Goal: Browse casually

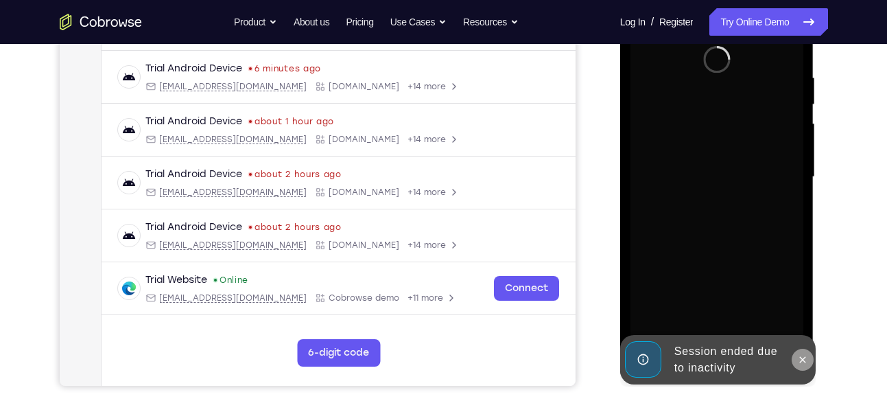
click at [803, 362] on icon at bounding box center [802, 359] width 11 height 11
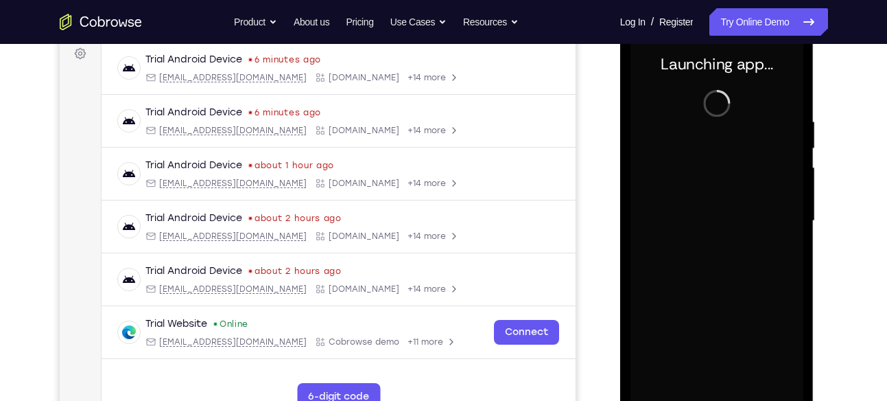
scroll to position [211, 0]
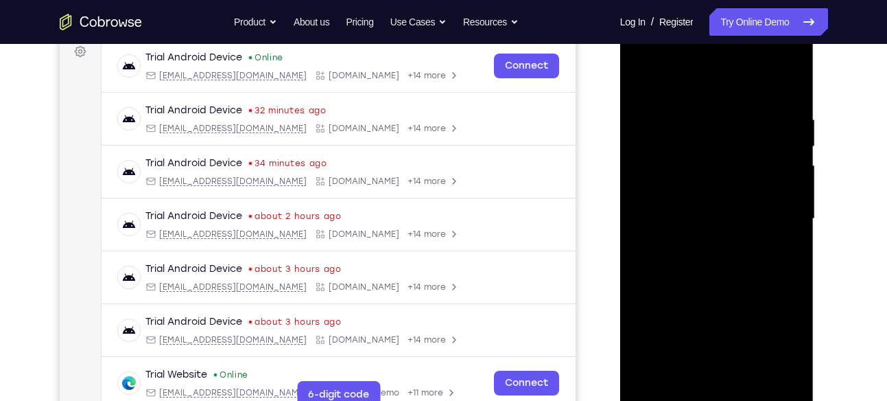
click at [715, 395] on div at bounding box center [716, 219] width 173 height 384
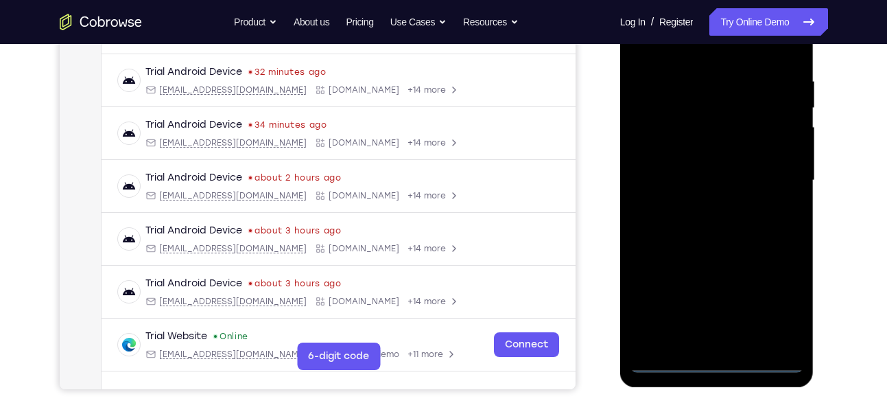
scroll to position [248, 0]
click at [720, 359] on div at bounding box center [716, 181] width 173 height 384
click at [771, 307] on div at bounding box center [716, 181] width 173 height 384
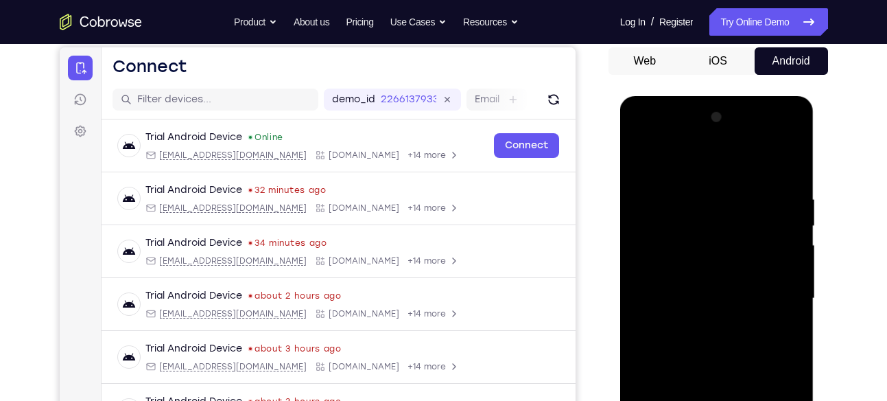
scroll to position [132, 0]
click at [639, 137] on div at bounding box center [716, 298] width 173 height 384
click at [776, 292] on div at bounding box center [716, 298] width 173 height 384
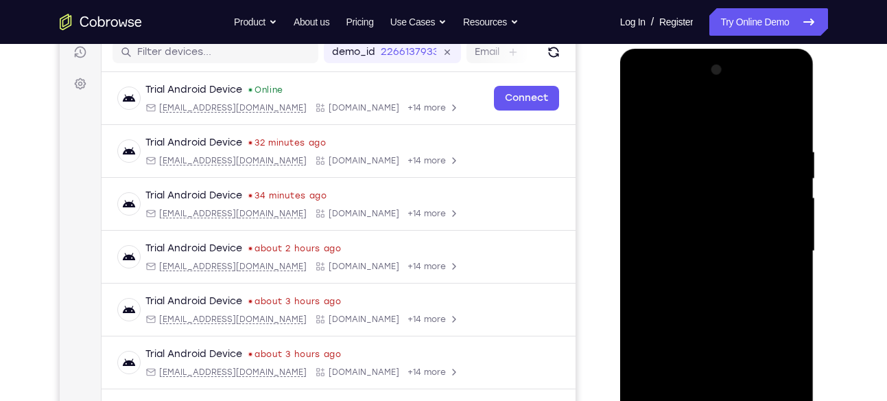
scroll to position [178, 0]
click at [698, 275] on div at bounding box center [716, 252] width 173 height 384
click at [718, 237] on div at bounding box center [716, 252] width 173 height 384
click at [704, 228] on div at bounding box center [716, 252] width 173 height 384
click at [784, 223] on div at bounding box center [716, 252] width 173 height 384
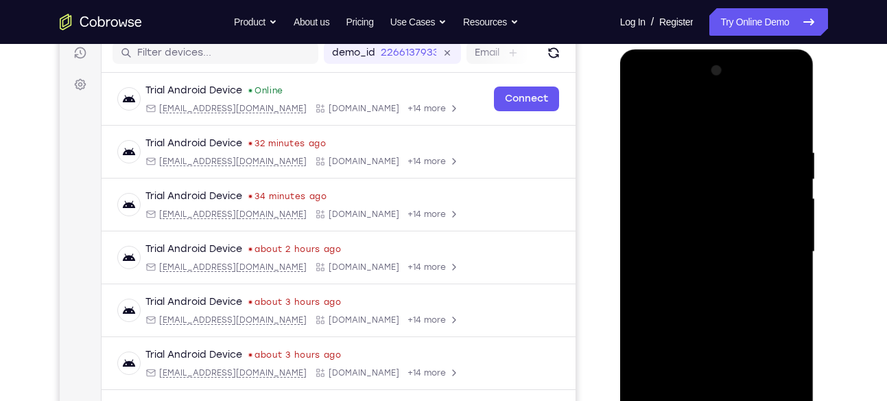
click at [661, 228] on div at bounding box center [716, 252] width 173 height 384
click at [693, 229] on div at bounding box center [716, 252] width 173 height 384
click at [706, 252] on div at bounding box center [716, 252] width 173 height 384
click at [713, 296] on div at bounding box center [716, 252] width 173 height 384
click at [724, 316] on div at bounding box center [716, 252] width 173 height 384
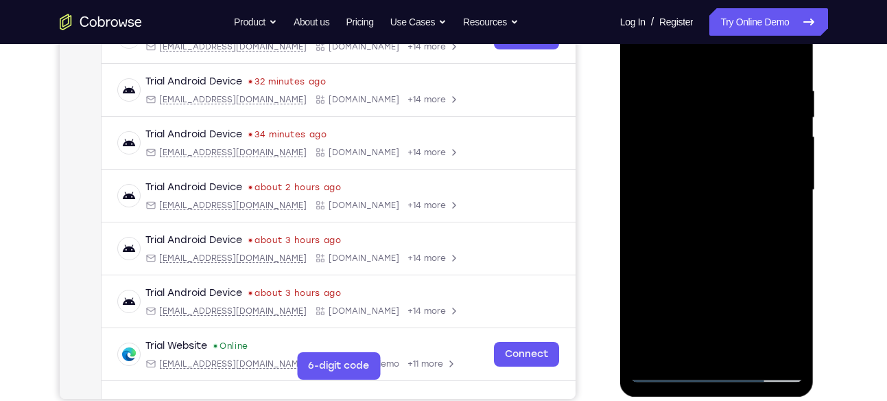
scroll to position [240, 0]
click at [747, 208] on div at bounding box center [716, 189] width 173 height 384
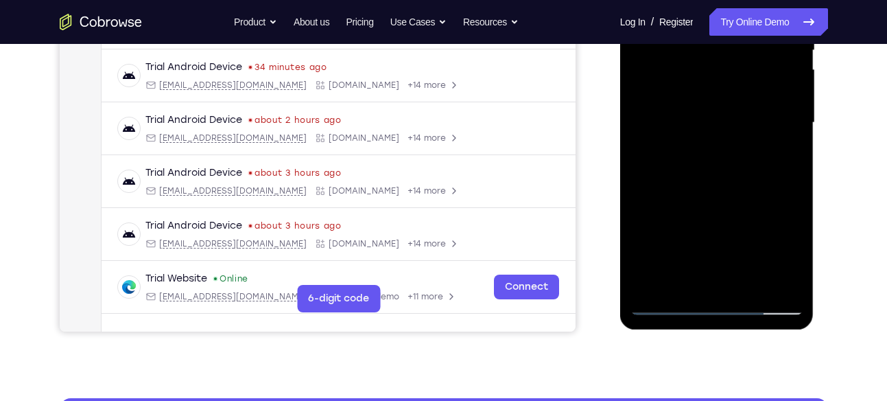
scroll to position [316, 0]
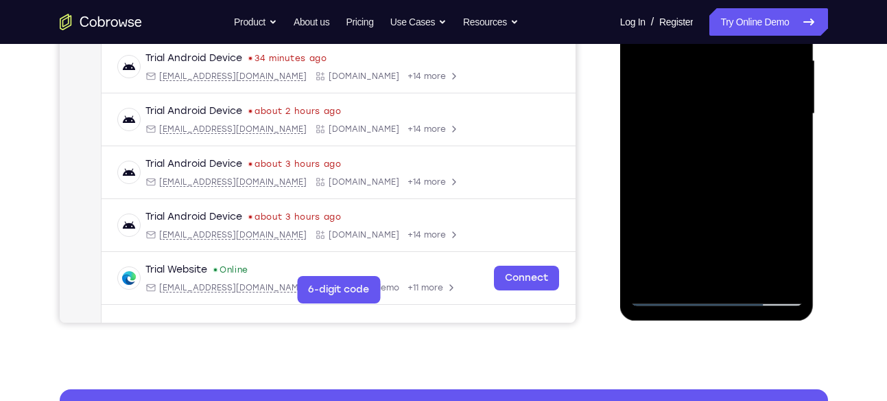
click at [748, 276] on div at bounding box center [716, 114] width 173 height 384
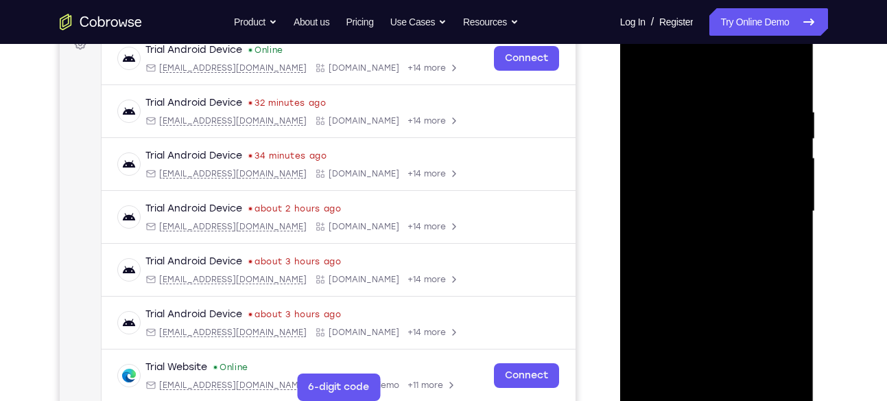
scroll to position [217, 0]
click at [718, 283] on div at bounding box center [716, 212] width 173 height 384
click at [732, 208] on div at bounding box center [716, 212] width 173 height 384
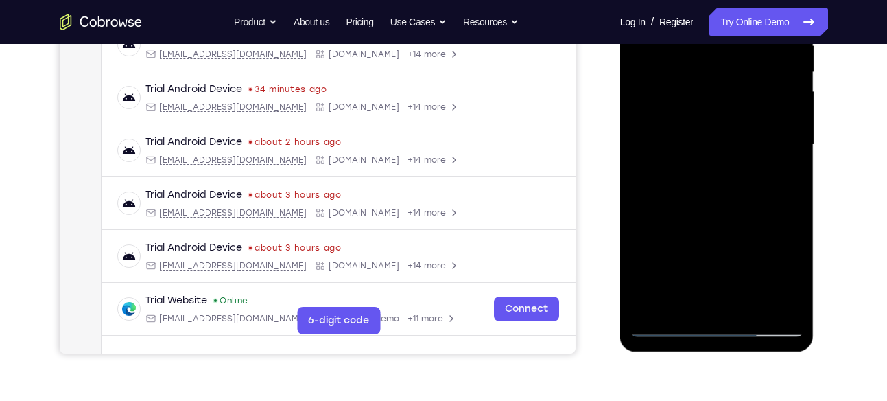
scroll to position [287, 0]
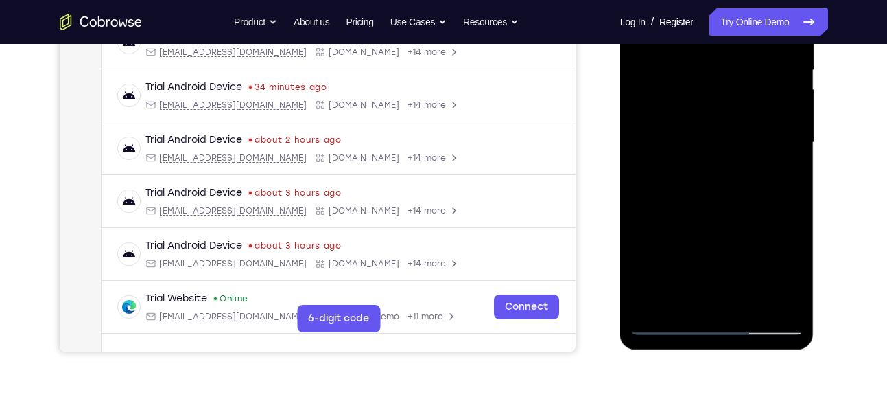
click at [685, 176] on div at bounding box center [716, 143] width 173 height 384
click at [693, 160] on div at bounding box center [716, 143] width 173 height 384
click at [784, 176] on div at bounding box center [716, 143] width 173 height 384
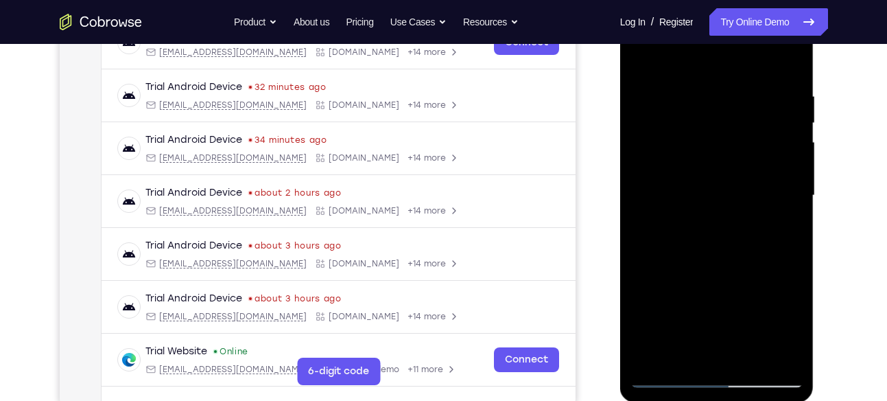
scroll to position [233, 0]
click at [640, 58] on div at bounding box center [716, 196] width 173 height 384
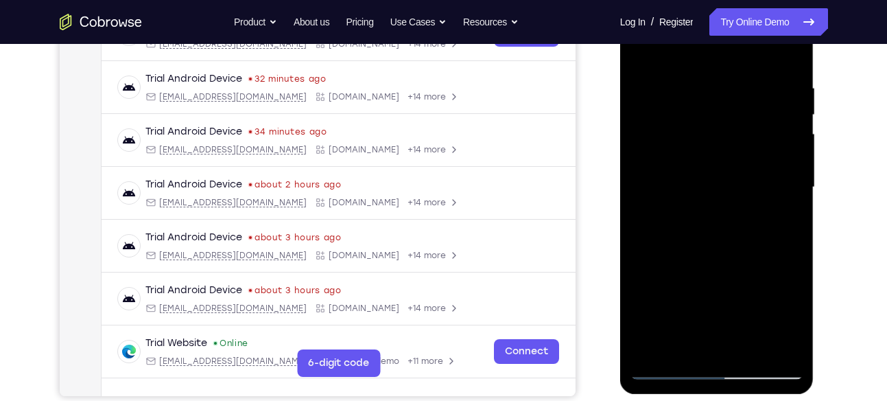
scroll to position [244, 0]
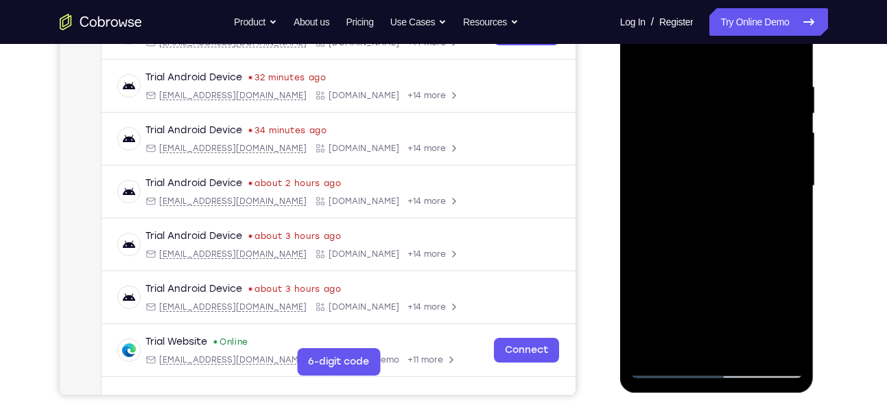
drag, startPoint x: 733, startPoint y: 197, endPoint x: 717, endPoint y: 117, distance: 81.8
click at [717, 117] on div at bounding box center [716, 186] width 173 height 384
drag, startPoint x: 741, startPoint y: 220, endPoint x: 715, endPoint y: 128, distance: 95.4
click at [715, 128] on div at bounding box center [716, 186] width 173 height 384
drag, startPoint x: 739, startPoint y: 248, endPoint x: 731, endPoint y: 180, distance: 67.8
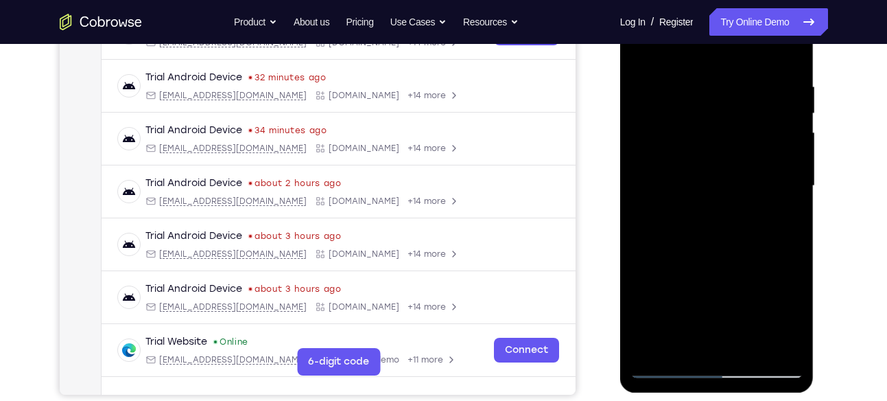
click at [731, 180] on div at bounding box center [716, 186] width 173 height 384
click at [737, 240] on div at bounding box center [716, 186] width 173 height 384
drag, startPoint x: 686, startPoint y: 287, endPoint x: 673, endPoint y: 172, distance: 115.3
click at [673, 172] on div at bounding box center [716, 186] width 173 height 384
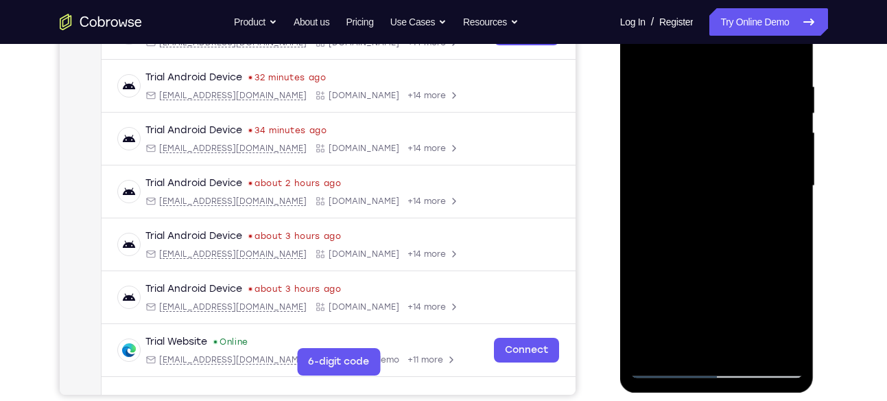
drag, startPoint x: 745, startPoint y: 261, endPoint x: 740, endPoint y: 171, distance: 90.0
click at [740, 171] on div at bounding box center [716, 186] width 173 height 384
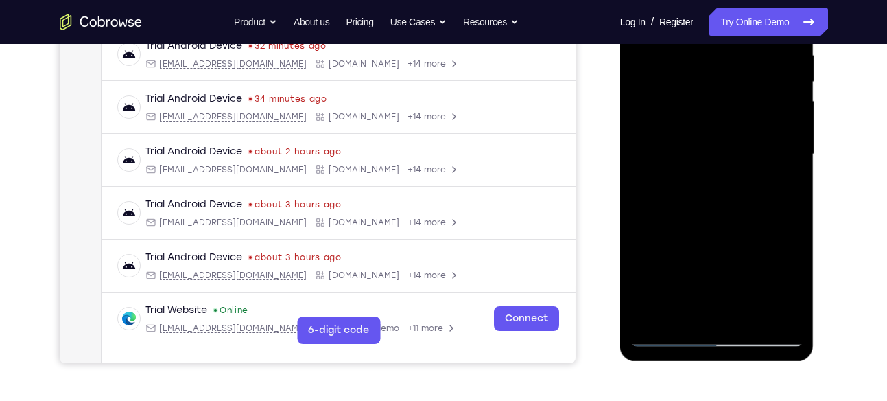
scroll to position [276, 0]
drag, startPoint x: 740, startPoint y: 239, endPoint x: 726, endPoint y: 152, distance: 89.0
click at [726, 152] on div at bounding box center [716, 154] width 173 height 384
drag, startPoint x: 742, startPoint y: 239, endPoint x: 729, endPoint y: 131, distance: 108.5
click at [729, 131] on div at bounding box center [716, 154] width 173 height 384
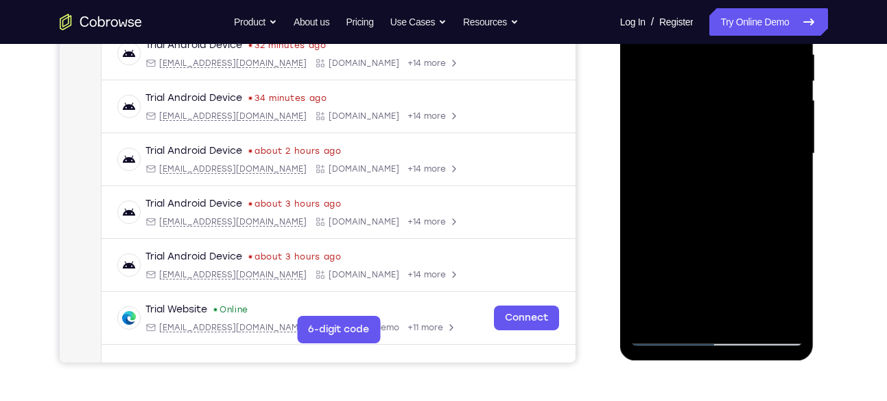
drag, startPoint x: 745, startPoint y: 261, endPoint x: 730, endPoint y: 143, distance: 118.3
click at [730, 143] on div at bounding box center [716, 154] width 173 height 384
click at [748, 313] on div at bounding box center [716, 154] width 173 height 384
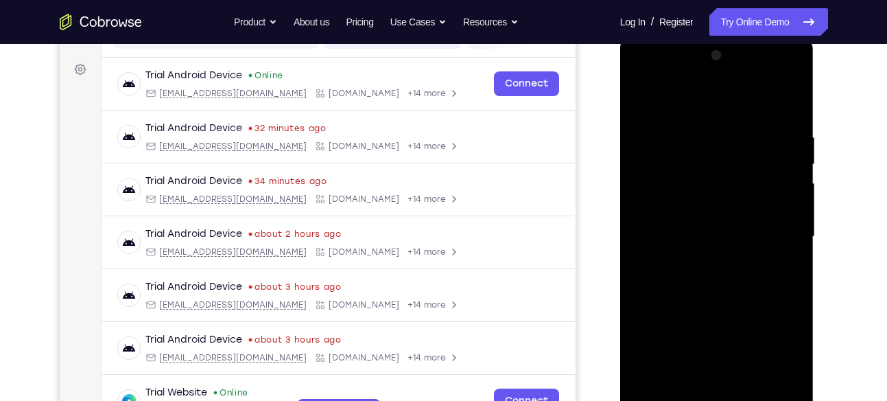
scroll to position [176, 0]
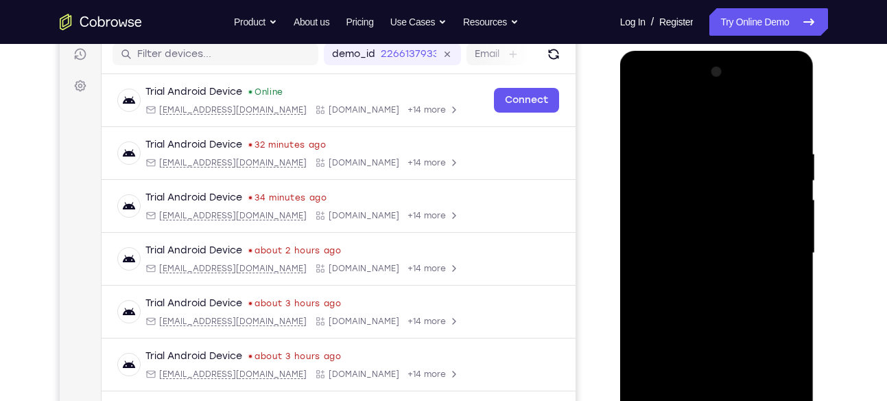
click at [643, 112] on div at bounding box center [716, 253] width 173 height 384
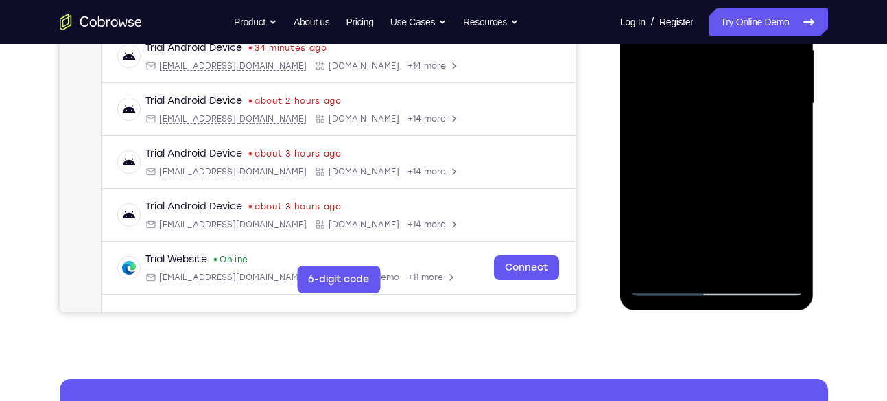
scroll to position [327, 0]
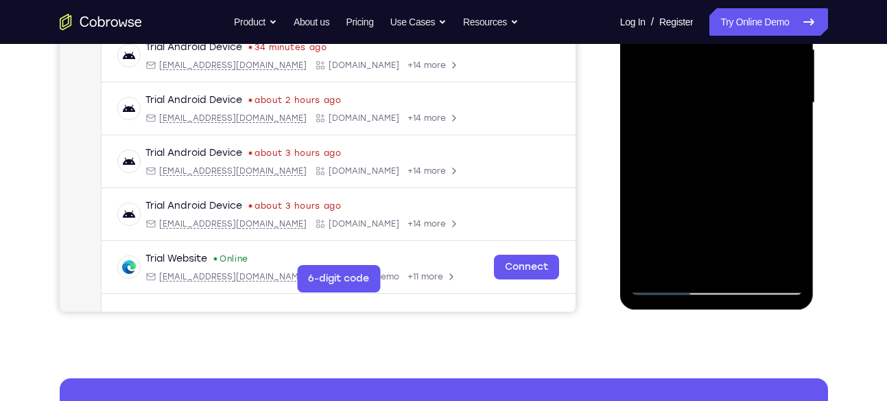
click at [747, 262] on div at bounding box center [716, 103] width 173 height 384
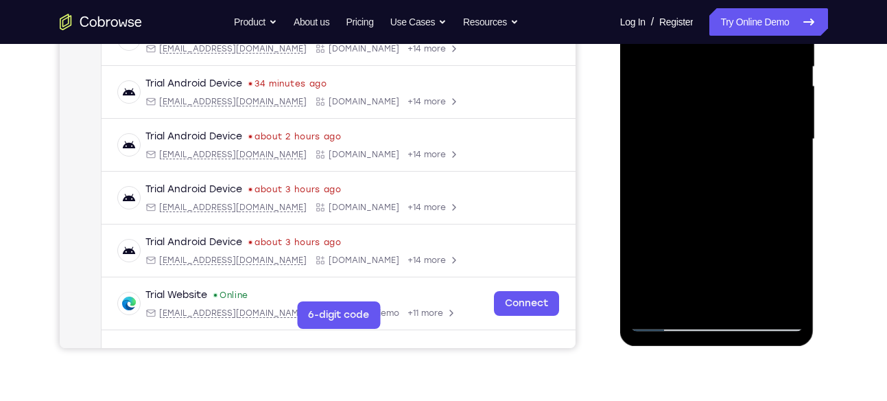
scroll to position [293, 0]
